Goal: Transaction & Acquisition: Purchase product/service

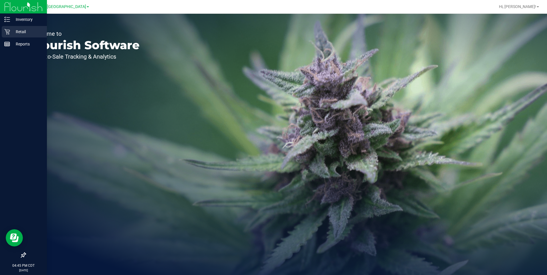
click at [22, 31] on p "Retail" at bounding box center [27, 31] width 34 height 7
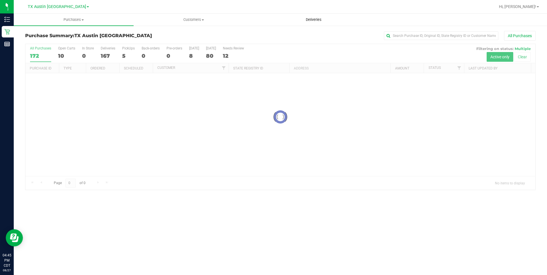
click at [318, 19] on span "Deliveries" at bounding box center [313, 19] width 31 height 5
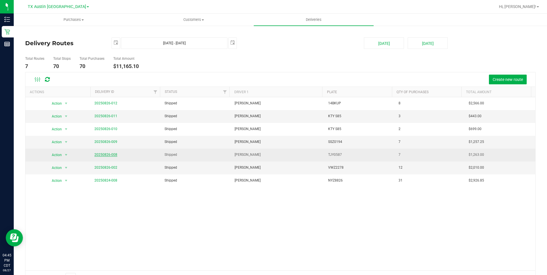
click at [104, 155] on link "20250826-008" at bounding box center [105, 155] width 23 height 4
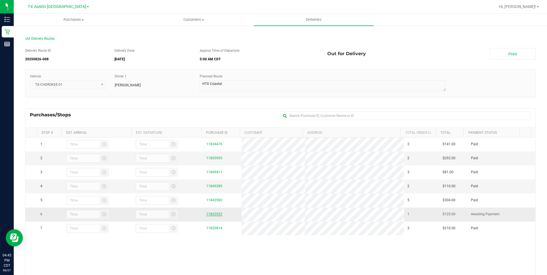
click at [210, 214] on link "11822522" at bounding box center [214, 214] width 16 height 4
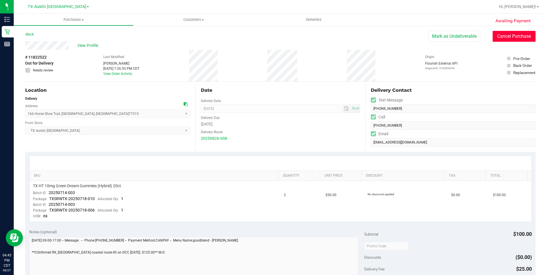
click at [507, 38] on button "Cancel Purchase" at bounding box center [514, 36] width 43 height 11
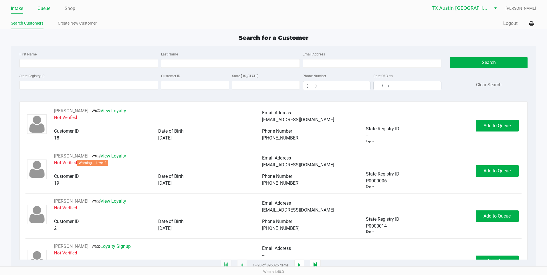
click at [48, 9] on link "Queue" at bounding box center [43, 9] width 13 height 8
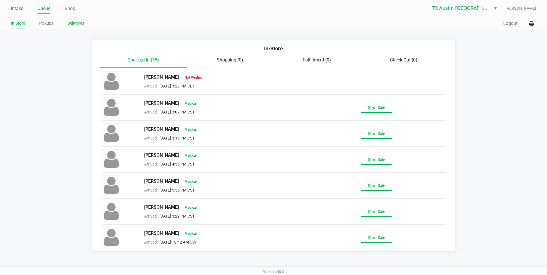
click at [77, 25] on link "Deliveries" at bounding box center [76, 23] width 17 height 7
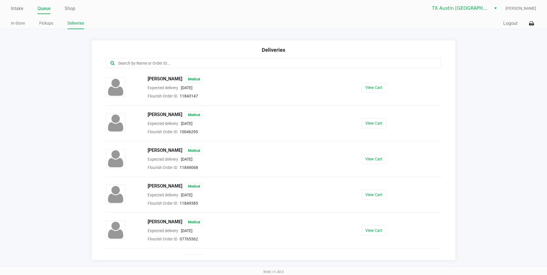
click at [123, 65] on input "text" at bounding box center [265, 63] width 294 height 7
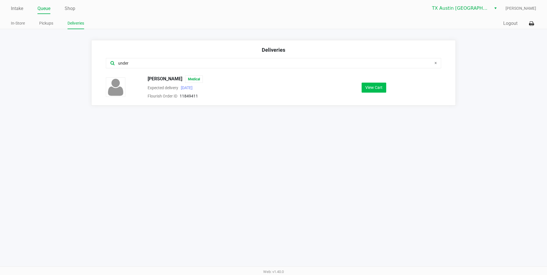
type input "under"
click at [377, 84] on button "View Cart" at bounding box center [374, 88] width 25 height 10
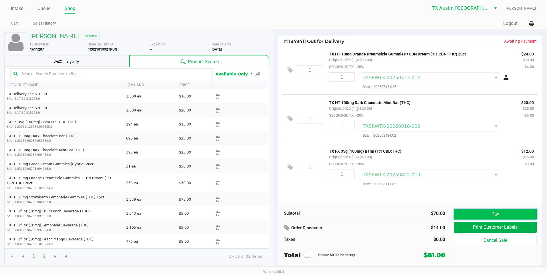
click at [500, 213] on button "Pay" at bounding box center [495, 214] width 83 height 11
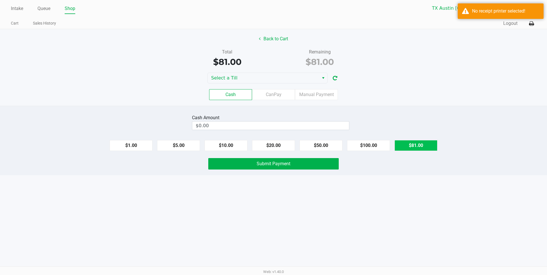
click at [422, 143] on button "$81.00" at bounding box center [416, 145] width 43 height 11
type input "$81.00"
click at [315, 165] on button "Submit Payment" at bounding box center [273, 163] width 130 height 11
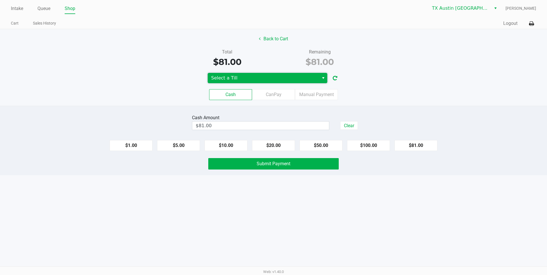
click at [261, 76] on span "Select a Till" at bounding box center [263, 78] width 104 height 7
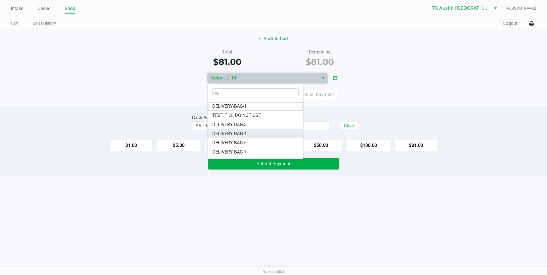
click at [241, 134] on span "DELIVERY BAG-4" at bounding box center [229, 133] width 34 height 7
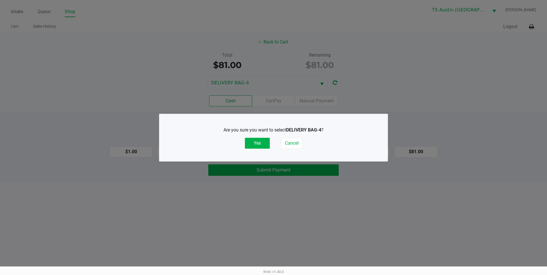
drag, startPoint x: 262, startPoint y: 143, endPoint x: 268, endPoint y: 151, distance: 9.3
click at [262, 143] on button "Yes" at bounding box center [257, 143] width 25 height 11
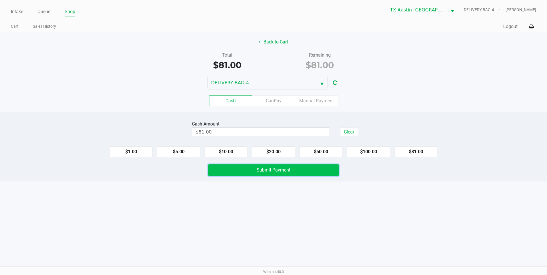
click at [287, 169] on span "Submit Payment" at bounding box center [274, 169] width 34 height 5
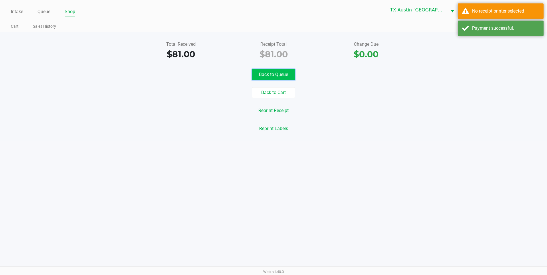
click at [274, 75] on button "Back to Queue" at bounding box center [273, 74] width 43 height 11
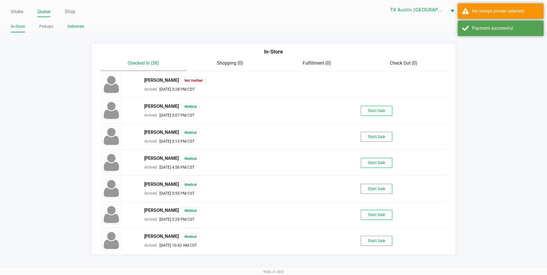
click at [76, 27] on link "Deliveries" at bounding box center [76, 26] width 17 height 7
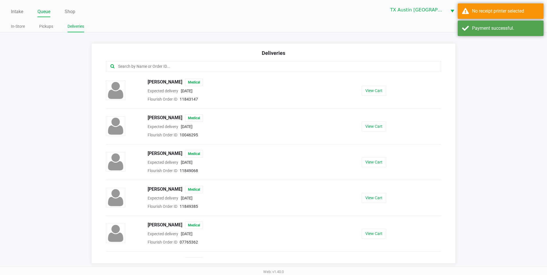
click at [124, 65] on input "text" at bounding box center [265, 66] width 294 height 7
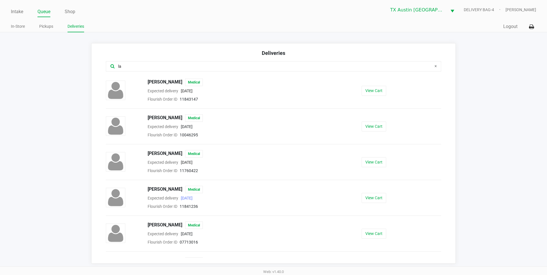
type input "l"
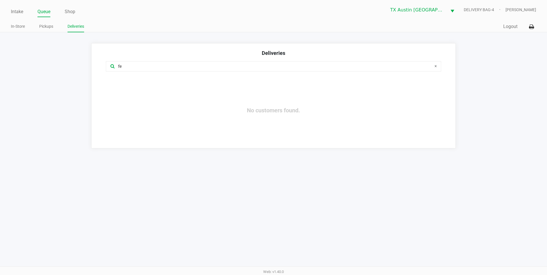
type input "f"
type input "c"
